Goal: Check status: Check status

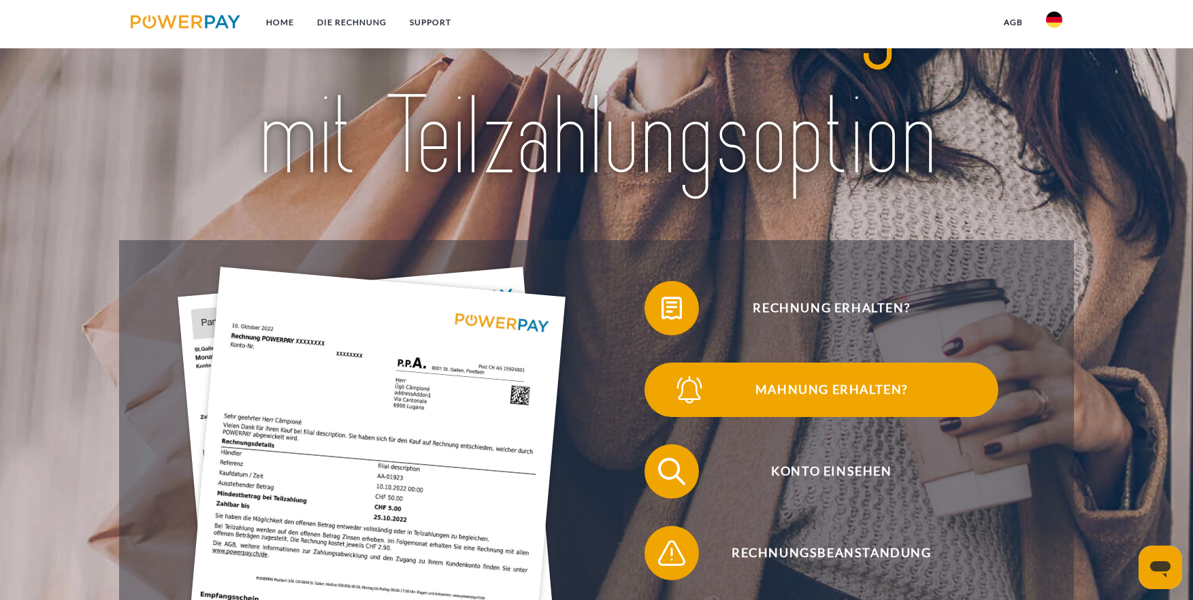
scroll to position [227, 0]
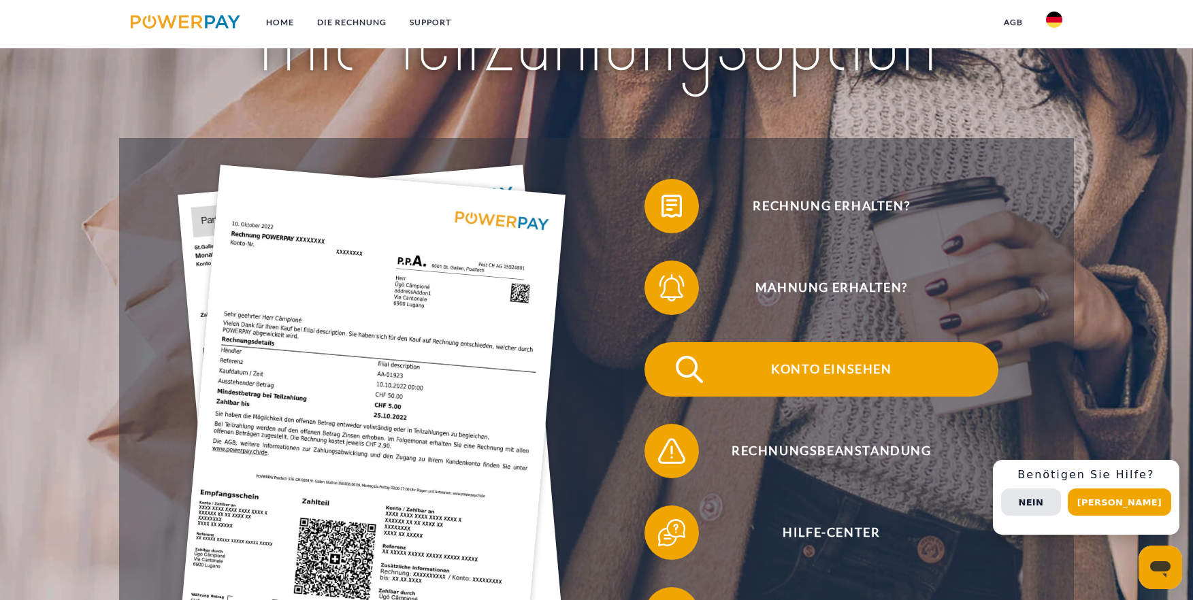
click at [877, 364] on span "Konto einsehen" at bounding box center [832, 369] width 334 height 54
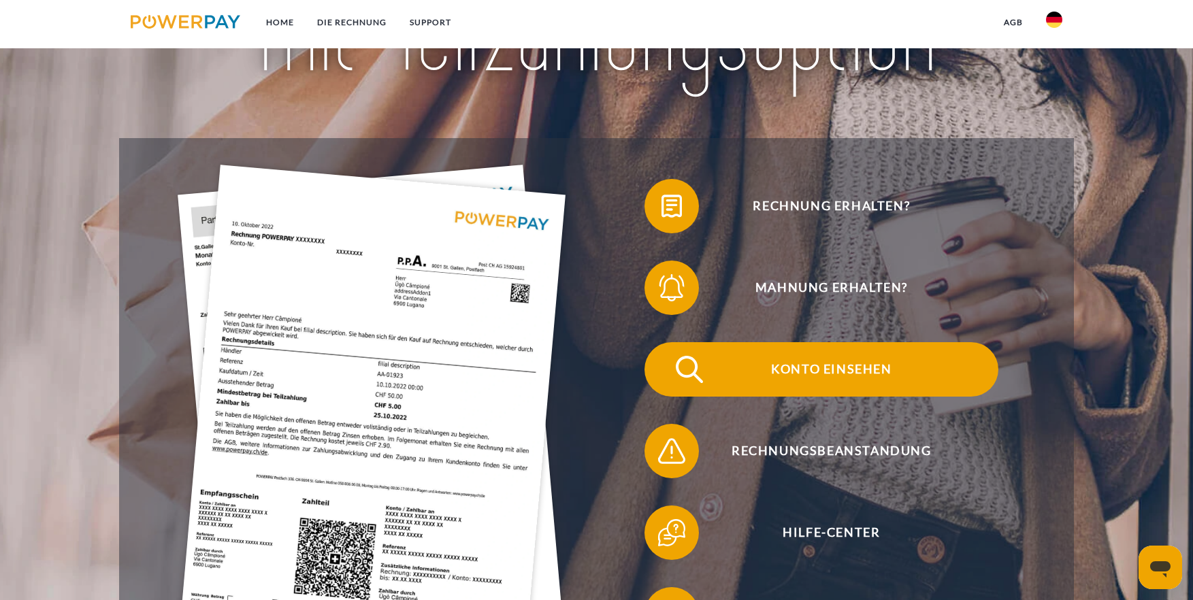
click at [860, 372] on span "Konto einsehen" at bounding box center [832, 369] width 334 height 54
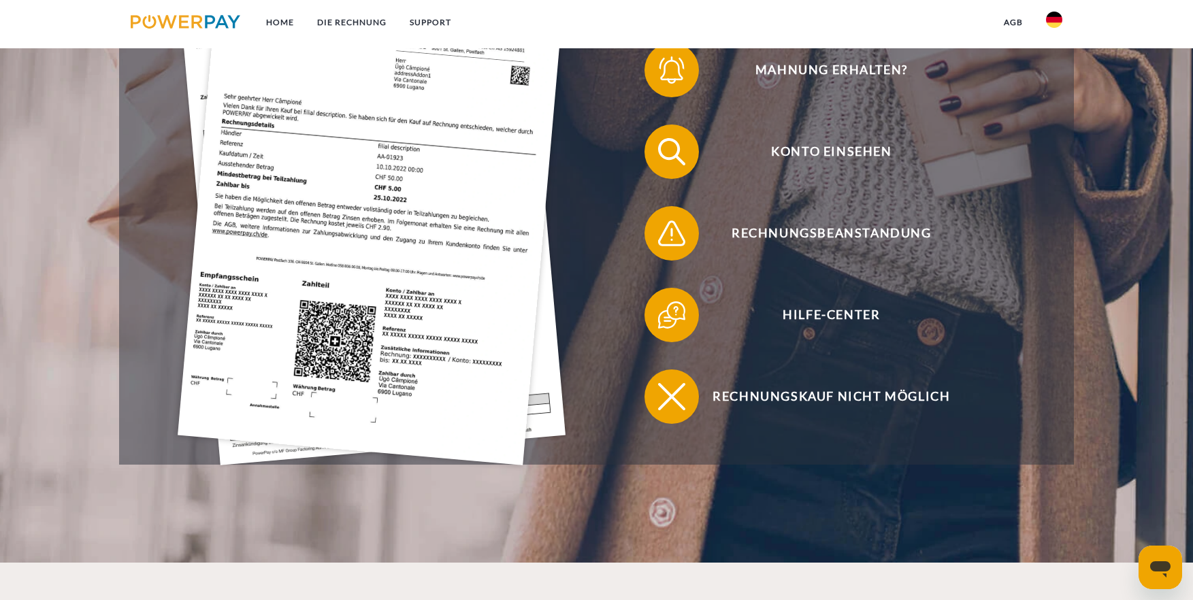
scroll to position [454, 0]
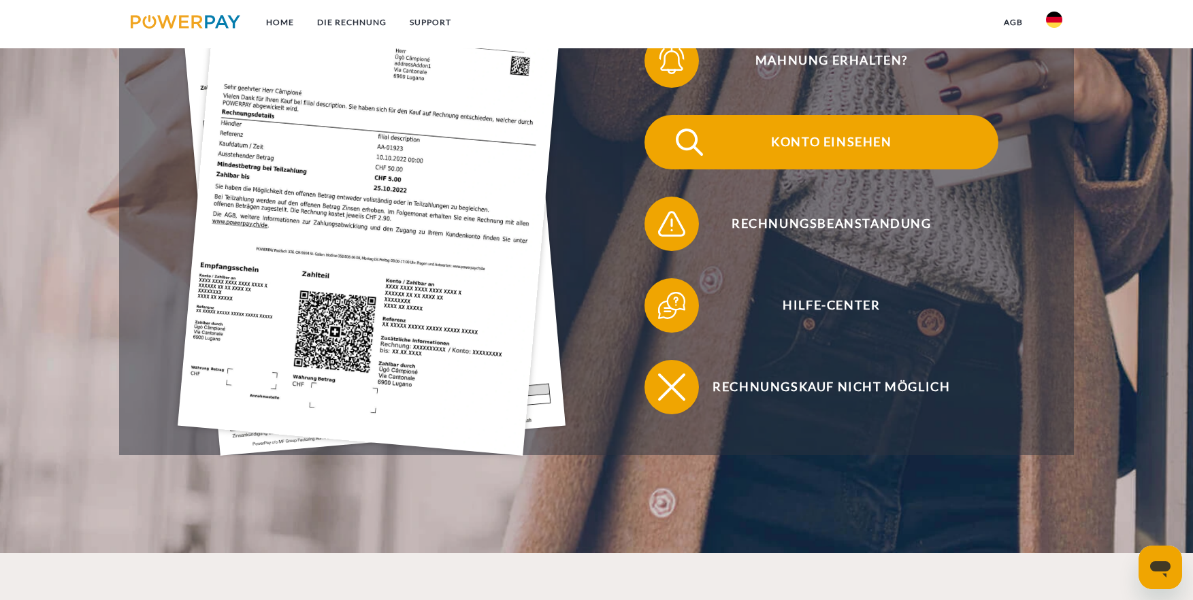
click at [829, 148] on span "Konto einsehen" at bounding box center [832, 142] width 334 height 54
